Goal: Task Accomplishment & Management: Use online tool/utility

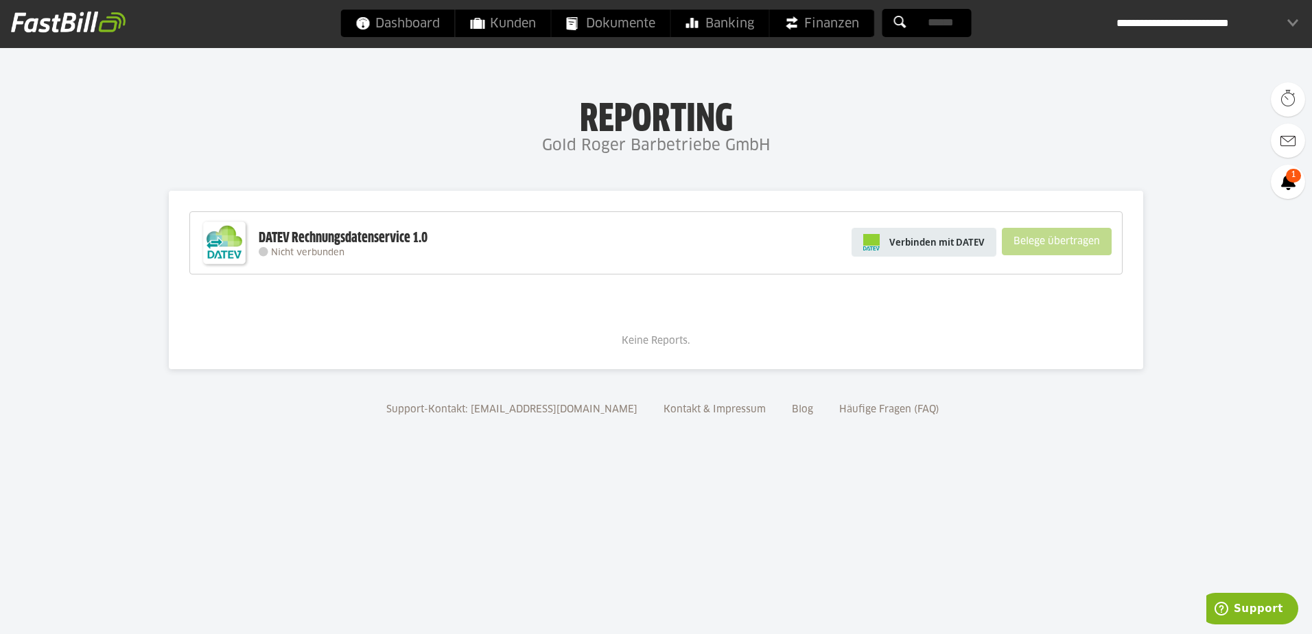
click at [954, 247] on span "Verbinden mit DATEV" at bounding box center [936, 242] width 95 height 14
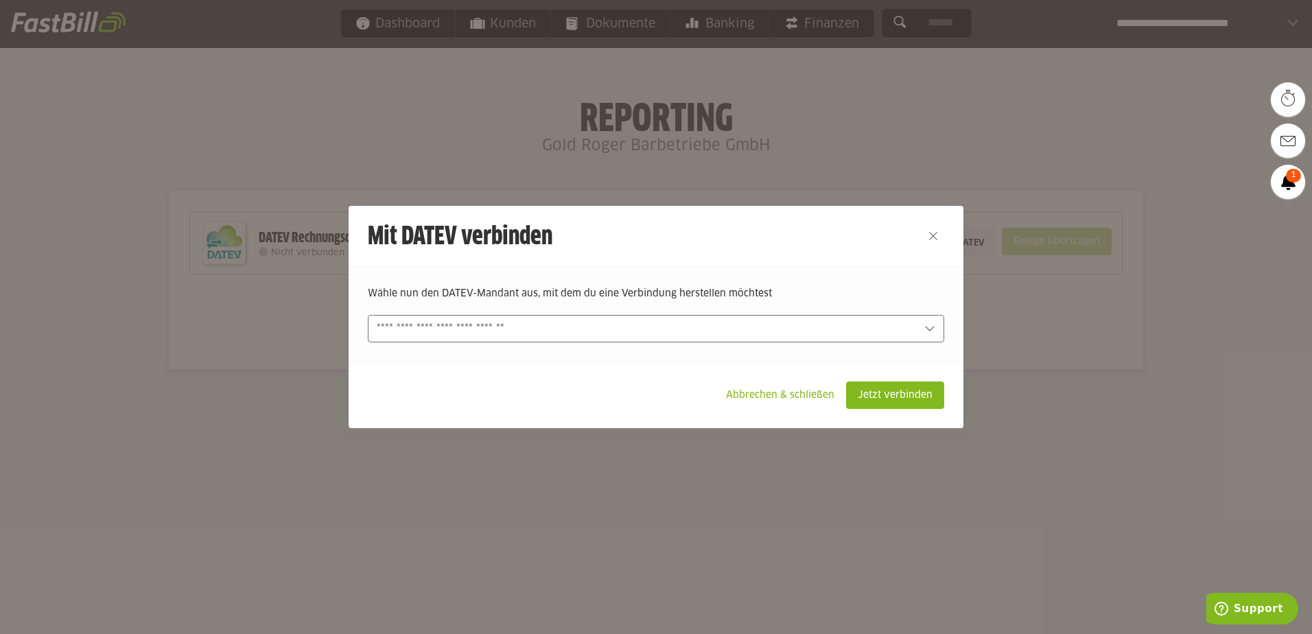
click at [720, 330] on input "text" at bounding box center [646, 328] width 539 height 15
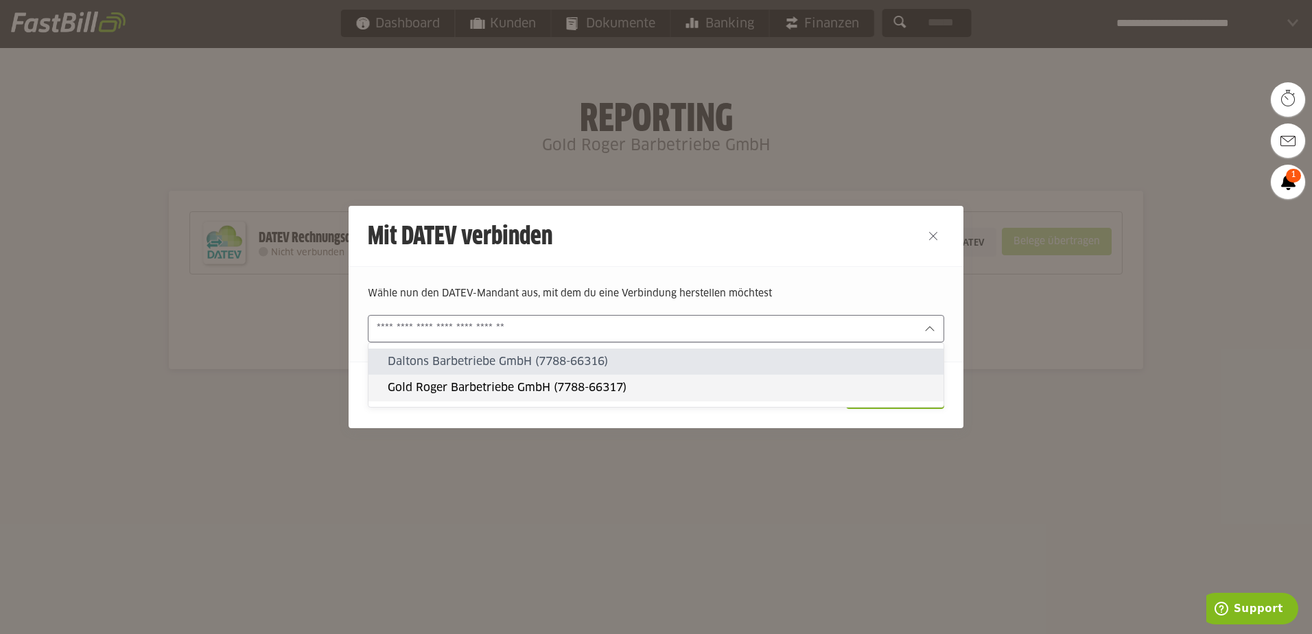
click at [607, 392] on slot "Gold Roger Barbetriebe GmbH (7788-66317)" at bounding box center [660, 387] width 545 height 15
type input "**********"
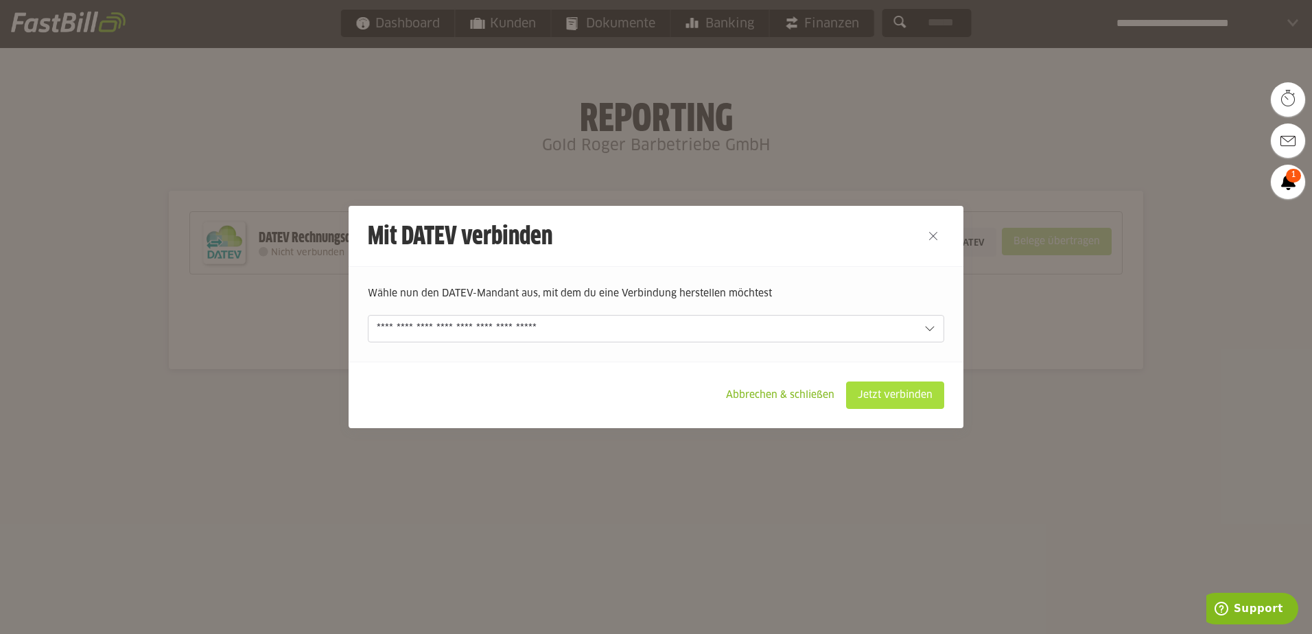
click at [924, 395] on slot "Jetzt verbinden" at bounding box center [895, 395] width 97 height 26
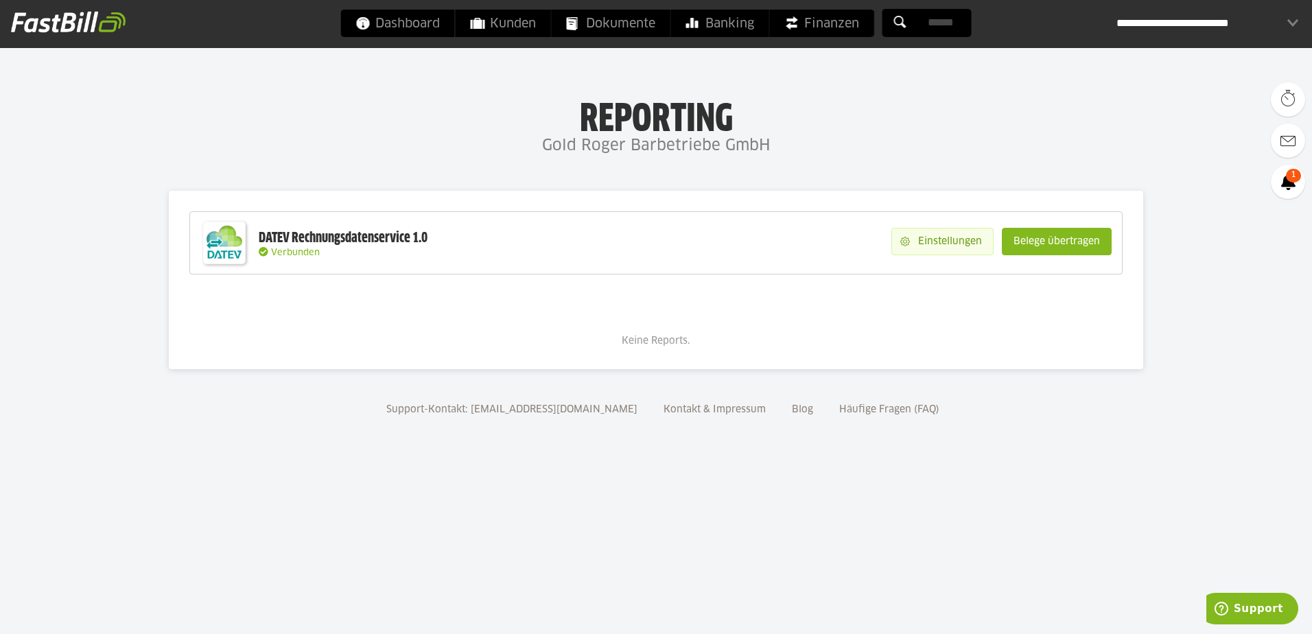
click at [940, 233] on slot "Einstellungen" at bounding box center [951, 241] width 83 height 26
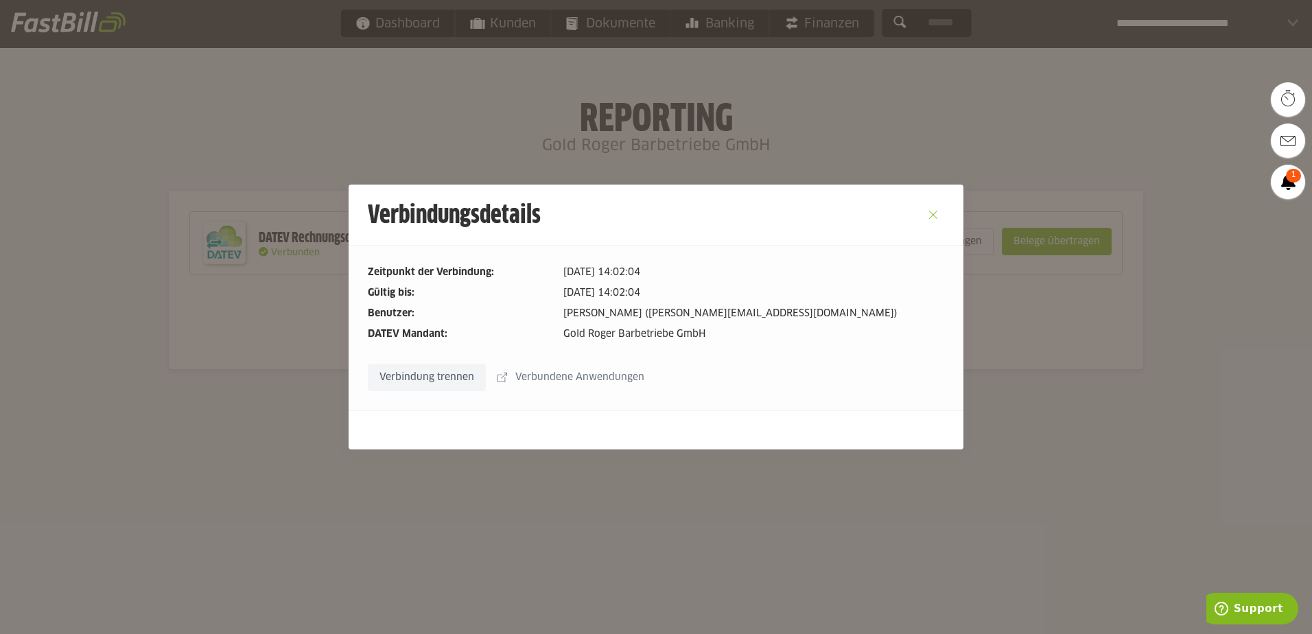
click at [937, 213] on button "Close" at bounding box center [933, 215] width 22 height 22
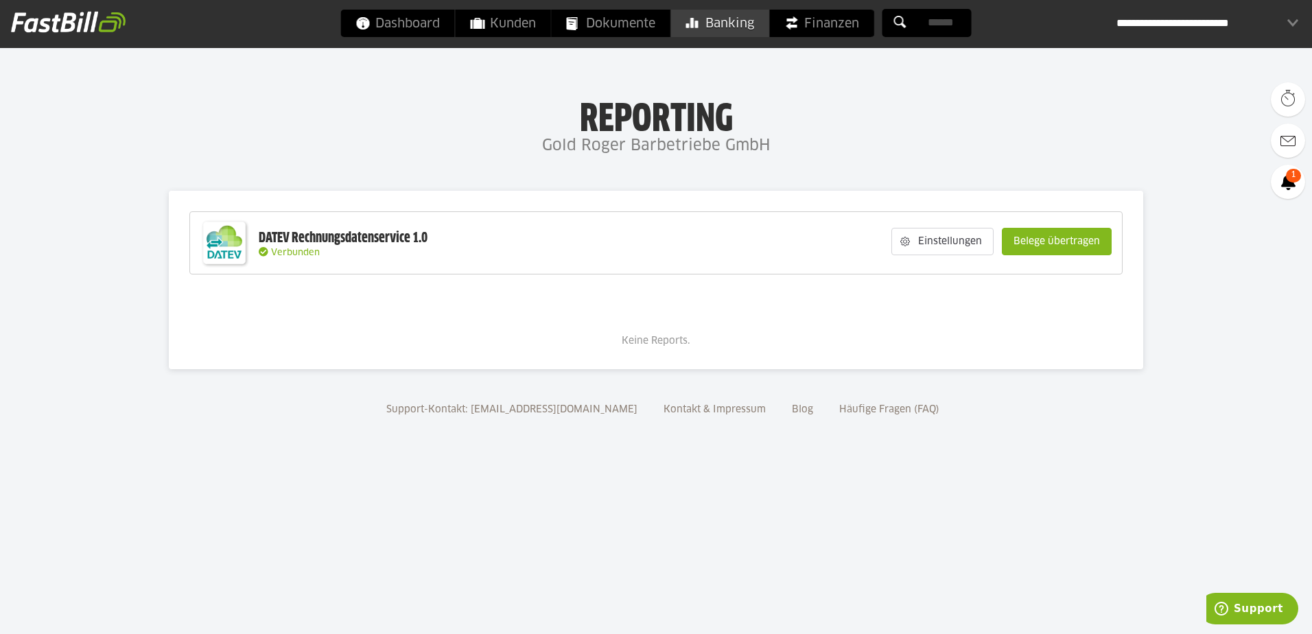
click at [749, 20] on span "Banking" at bounding box center [720, 23] width 68 height 27
